Goal: Transaction & Acquisition: Purchase product/service

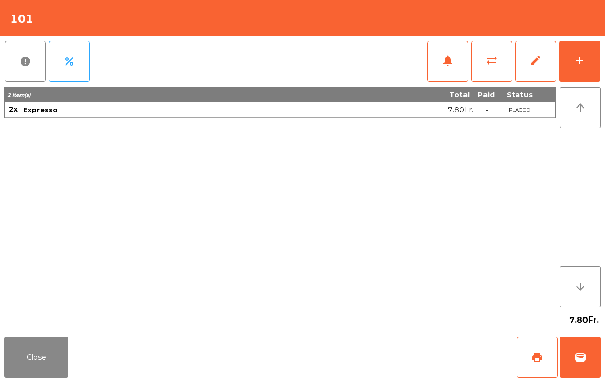
click at [575, 355] on span "wallet" at bounding box center [580, 358] width 12 height 12
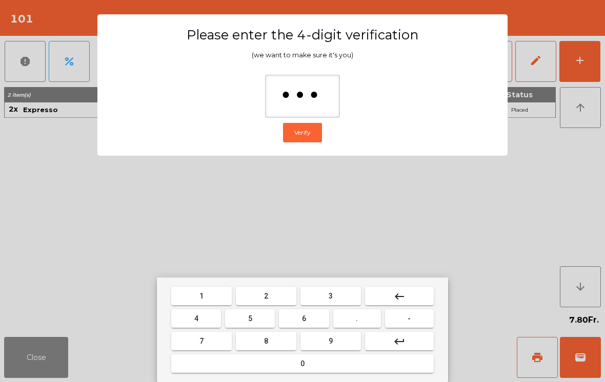
type input "****"
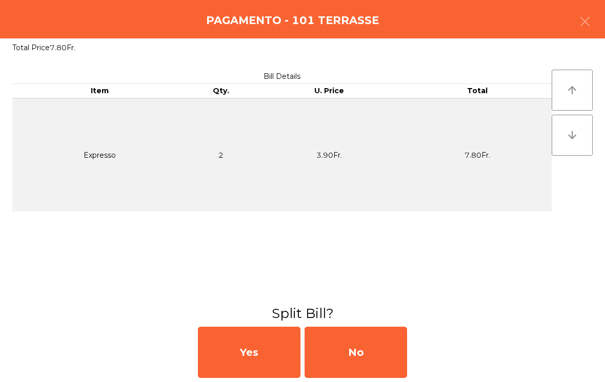
click at [374, 350] on div "No" at bounding box center [355, 352] width 102 height 51
click at [367, 352] on div "MB" at bounding box center [355, 352] width 102 height 51
click at [361, 353] on div "No" at bounding box center [355, 352] width 102 height 51
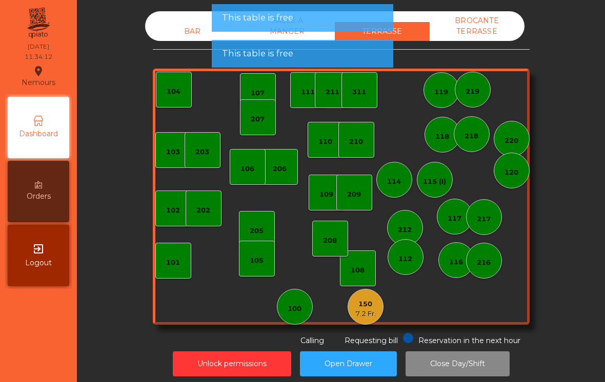
click at [373, 311] on div "7.2 Fr." at bounding box center [365, 314] width 20 height 10
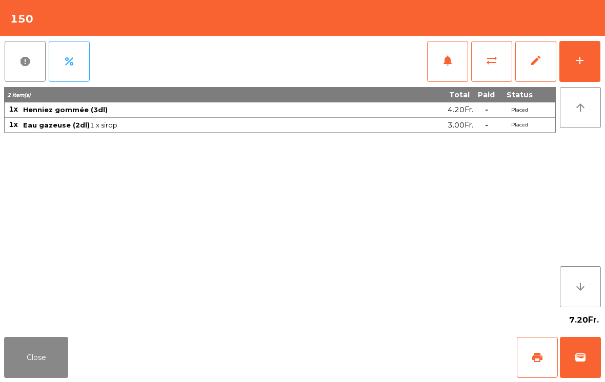
click at [584, 362] on span "wallet" at bounding box center [580, 358] width 12 height 12
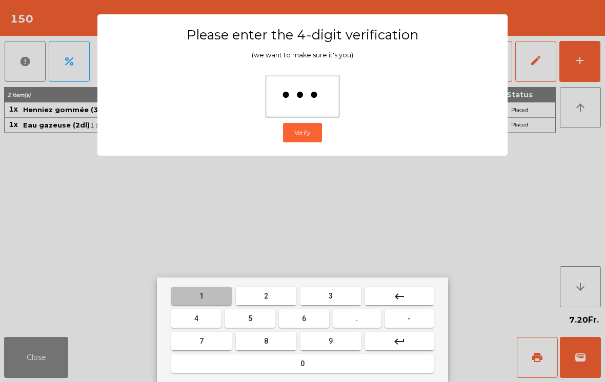
type input "****"
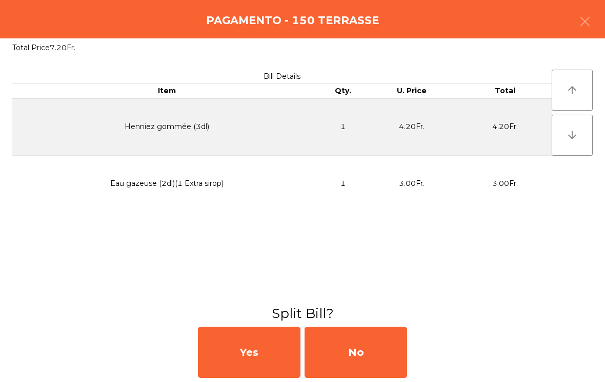
click at [380, 346] on div "No" at bounding box center [355, 352] width 102 height 51
click at [374, 347] on div "MB" at bounding box center [355, 352] width 102 height 51
click at [371, 353] on div "No" at bounding box center [355, 352] width 102 height 51
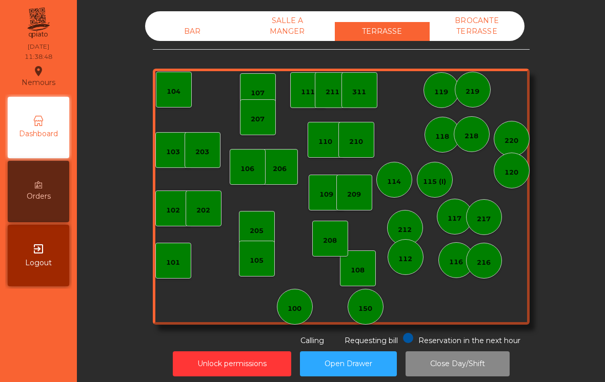
click at [388, 289] on div "103 102 101 202 206 104 205 108 105 107 100 150 110 207 203 208 116 216 109 106…" at bounding box center [341, 197] width 377 height 256
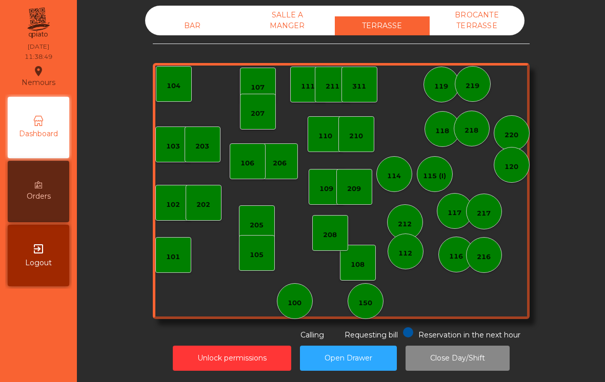
scroll to position [5, 0]
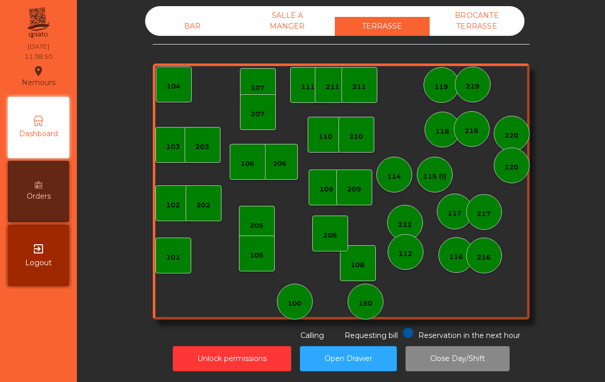
click at [367, 299] on div "150" at bounding box center [365, 304] width 14 height 10
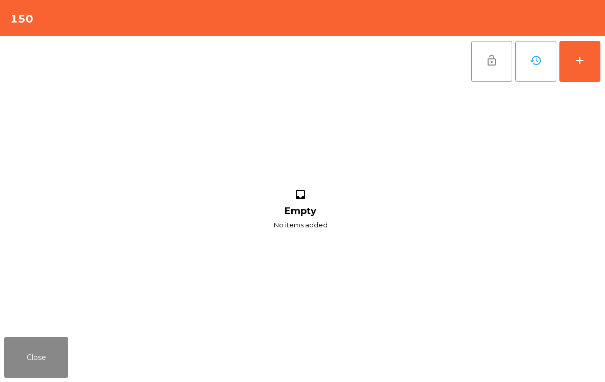
click at [599, 69] on button "add" at bounding box center [579, 61] width 41 height 41
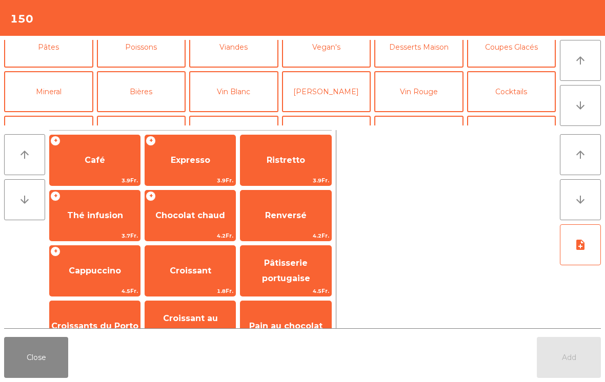
scroll to position [59, 0]
click at [136, 94] on button "Bières" at bounding box center [141, 90] width 89 height 41
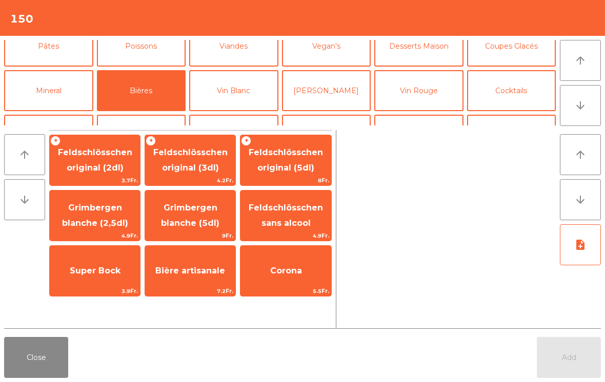
click at [105, 174] on span "Feldschlösschen original (2dl)" at bounding box center [95, 161] width 90 height 44
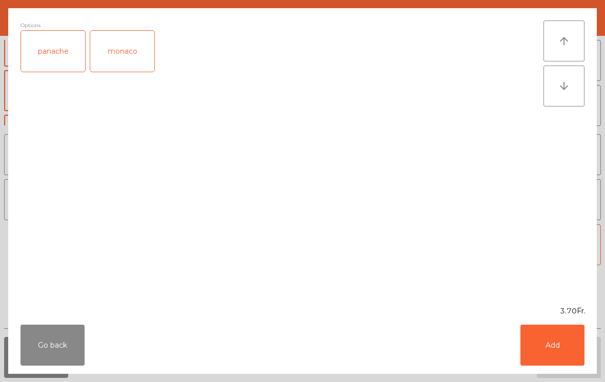
click at [537, 344] on button "Add" at bounding box center [552, 345] width 64 height 41
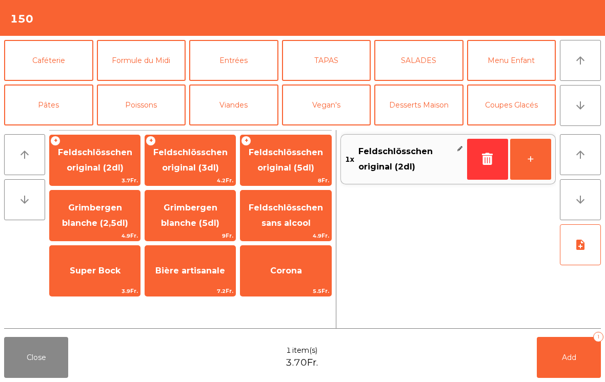
scroll to position [-1, 0]
click at [63, 59] on button "Caféterie" at bounding box center [48, 60] width 89 height 41
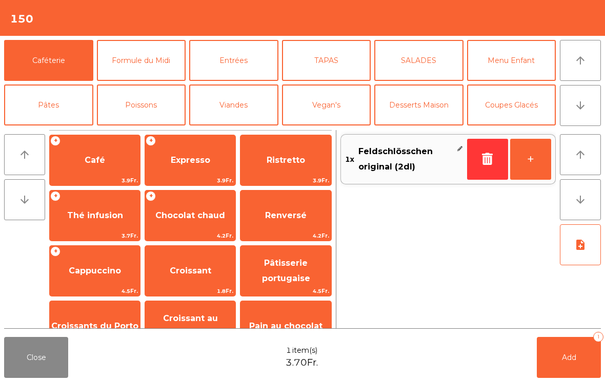
scroll to position [0, 0]
click at [94, 167] on span "Café" at bounding box center [95, 161] width 90 height 28
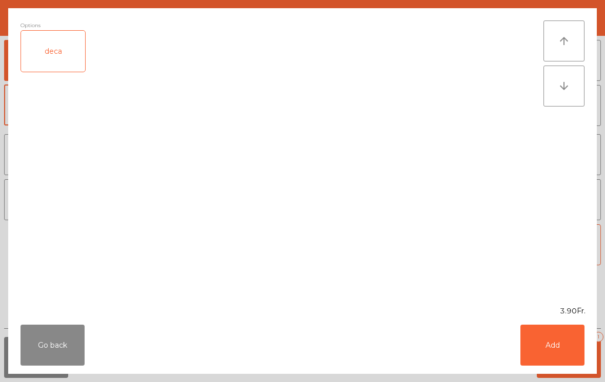
click at [576, 332] on button "Add" at bounding box center [552, 345] width 64 height 41
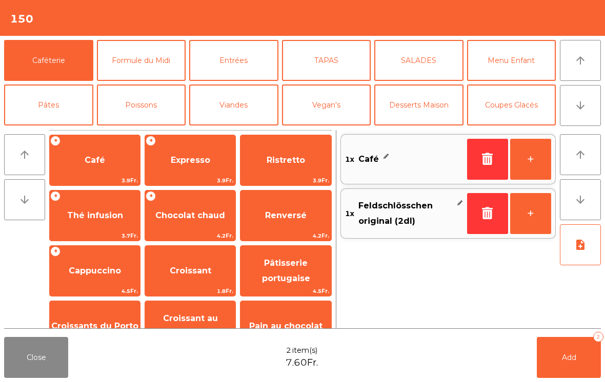
click at [565, 361] on span "Add" at bounding box center [569, 357] width 14 height 9
